Goal: Use online tool/utility: Utilize a website feature to perform a specific function

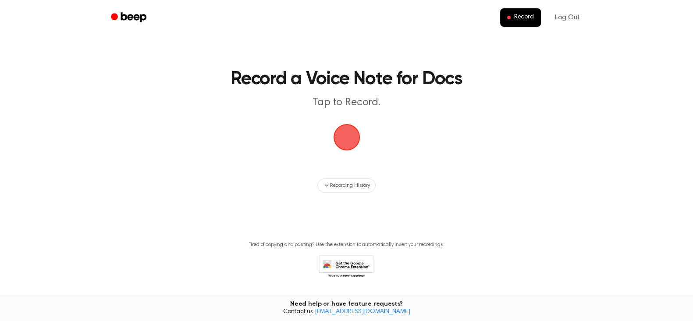
click at [341, 140] on span "button" at bounding box center [346, 137] width 27 height 27
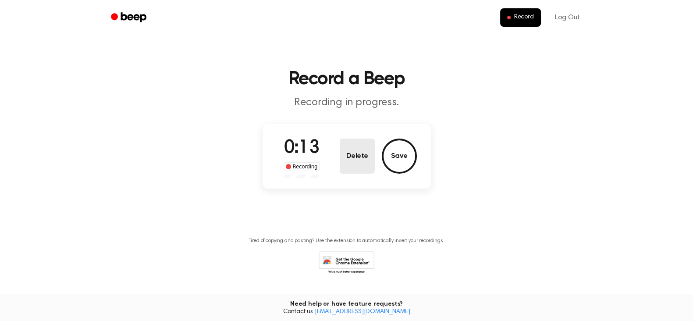
click at [359, 155] on button "Delete" at bounding box center [357, 156] width 35 height 35
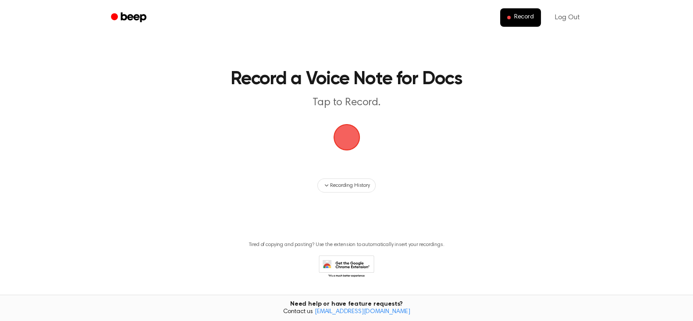
click at [349, 131] on span "button" at bounding box center [347, 137] width 36 height 36
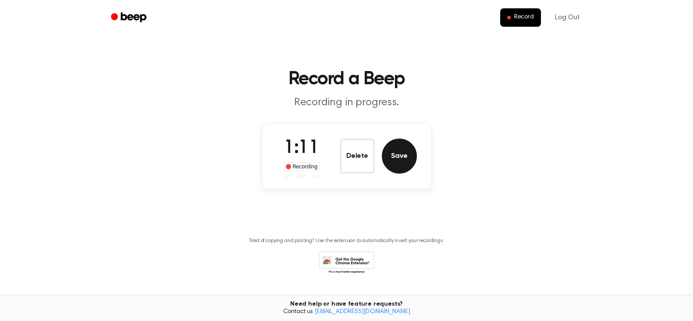
click at [399, 161] on button "Save" at bounding box center [399, 156] width 35 height 35
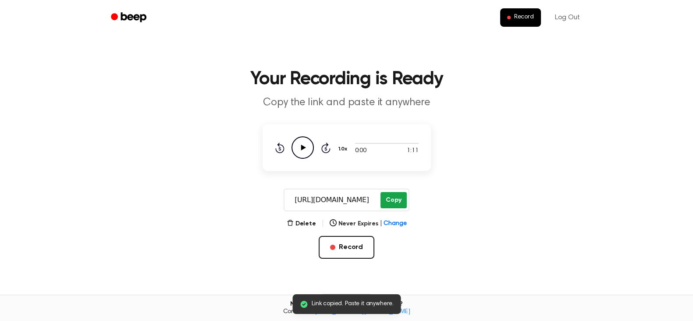
click at [392, 201] on button "Copy" at bounding box center [393, 200] width 26 height 16
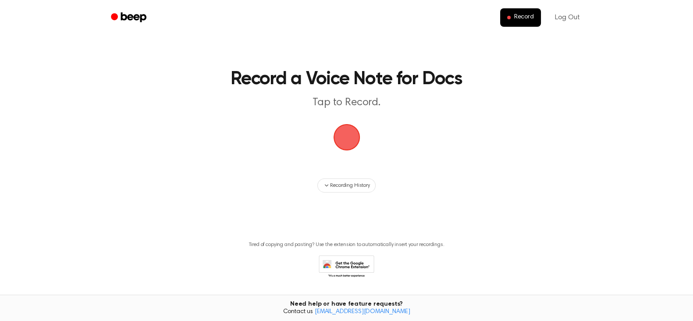
click at [353, 133] on span "button" at bounding box center [346, 137] width 27 height 27
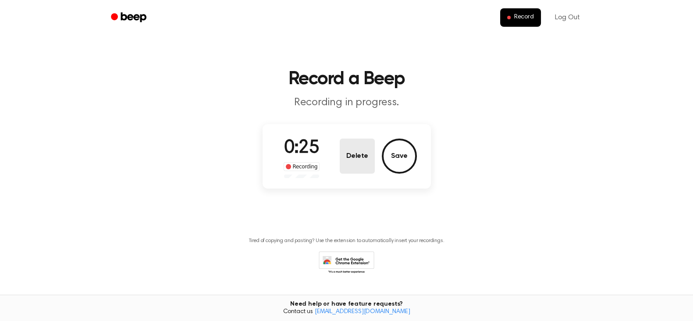
click at [348, 151] on button "Delete" at bounding box center [357, 156] width 35 height 35
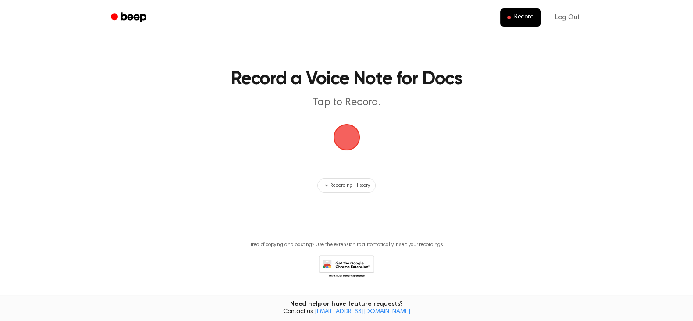
click at [351, 139] on span "button" at bounding box center [346, 137] width 25 height 25
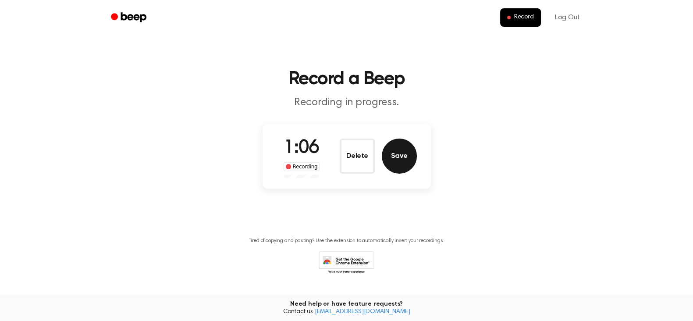
click at [392, 159] on button "Save" at bounding box center [399, 156] width 35 height 35
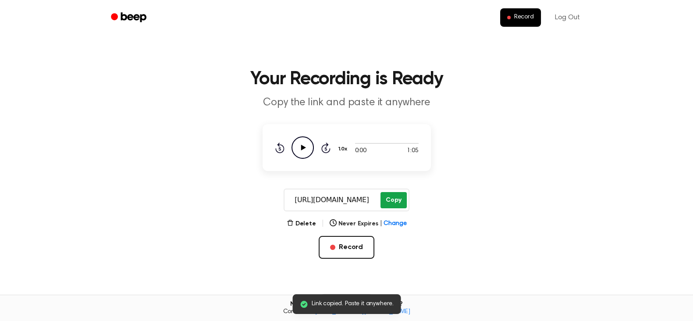
click at [399, 201] on button "Copy" at bounding box center [393, 200] width 26 height 16
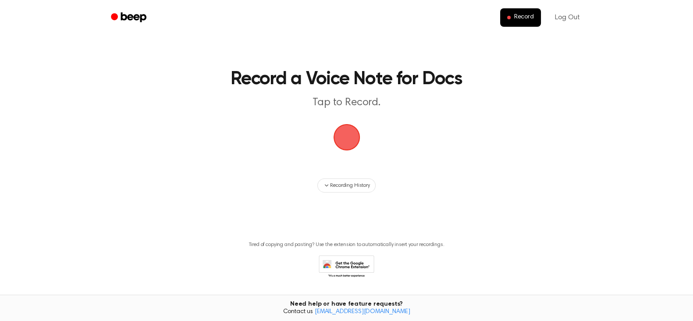
click at [346, 141] on span "button" at bounding box center [346, 137] width 25 height 25
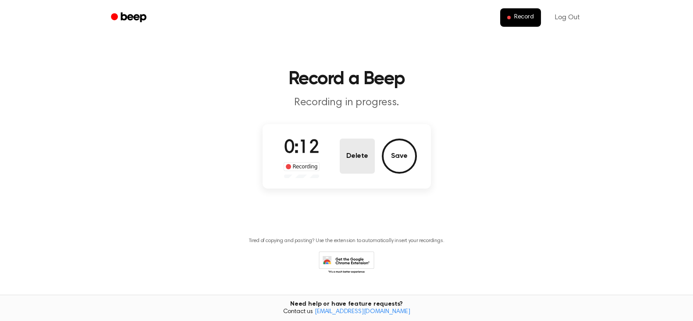
click at [363, 163] on button "Delete" at bounding box center [357, 156] width 35 height 35
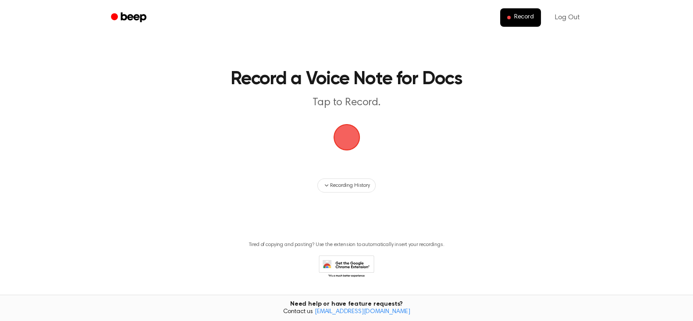
click at [346, 137] on span "button" at bounding box center [346, 137] width 25 height 25
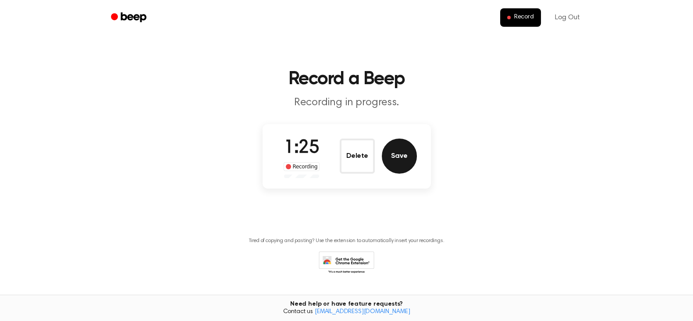
click at [398, 156] on button "Save" at bounding box center [399, 156] width 35 height 35
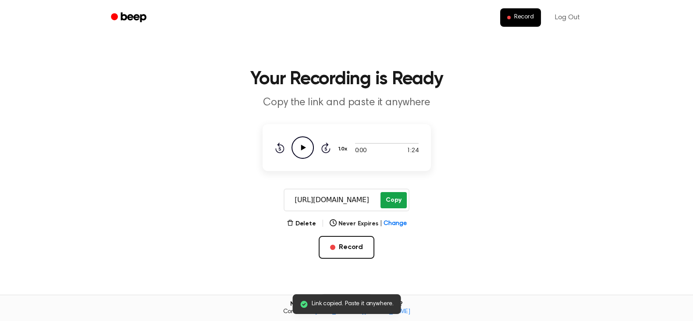
click at [397, 201] on button "Copy" at bounding box center [393, 200] width 26 height 16
